Goal: Find specific page/section: Find specific page/section

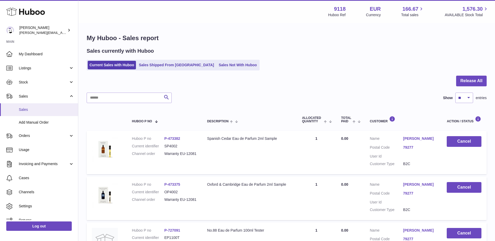
click at [23, 107] on span "Sales" at bounding box center [46, 109] width 55 height 5
click at [226, 67] on link "Sales Not With Huboo" at bounding box center [238, 65] width 42 height 9
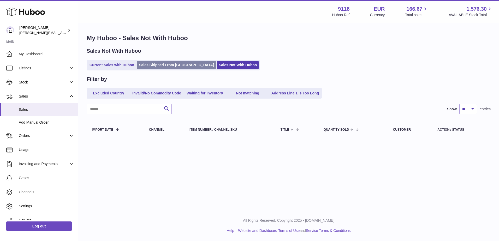
click at [166, 62] on link "Sales Shipped From [GEOGRAPHIC_DATA]" at bounding box center [176, 65] width 79 height 9
